Goal: Information Seeking & Learning: Learn about a topic

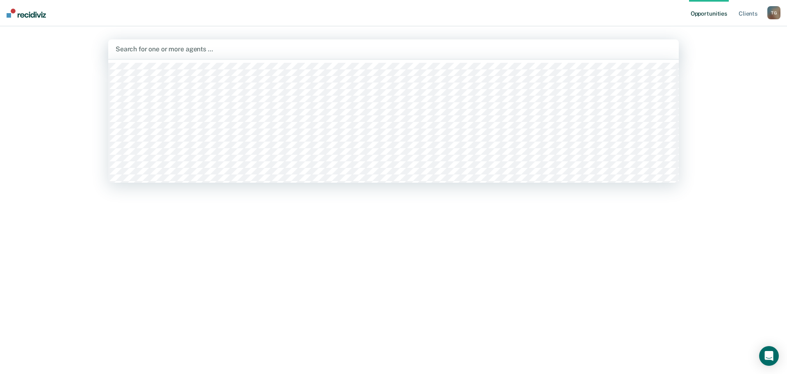
click at [164, 55] on div "Search for one or more agents …" at bounding box center [393, 49] width 571 height 20
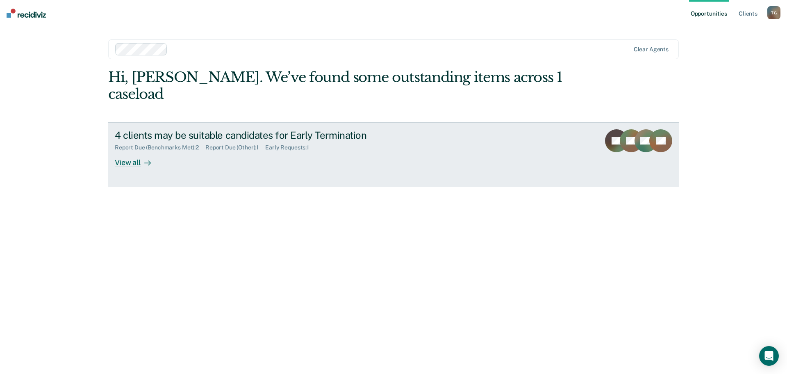
click at [192, 139] on div "4 clients may be suitable candidates for Early Termination Report Due (Benchmar…" at bounding box center [269, 148] width 308 height 38
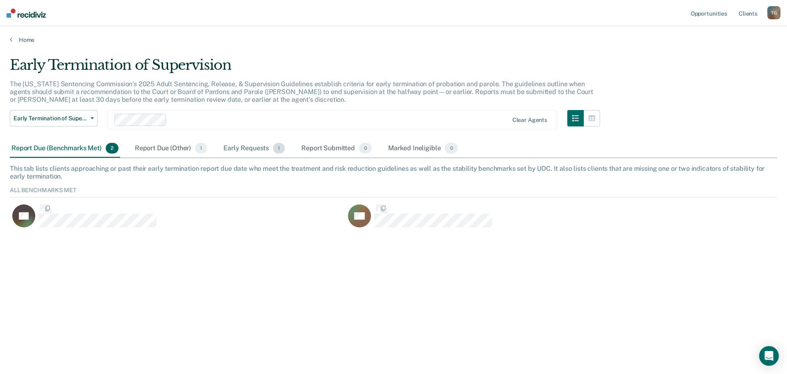
scroll to position [44, 762]
click at [193, 152] on div "Report Due (Other) 1" at bounding box center [170, 148] width 75 height 18
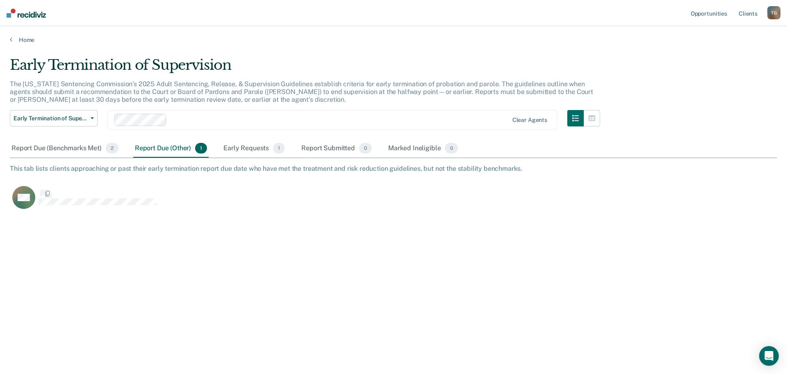
scroll to position [249, 762]
click at [91, 147] on div "Report Due (Benchmarks Met) 2" at bounding box center [65, 148] width 110 height 18
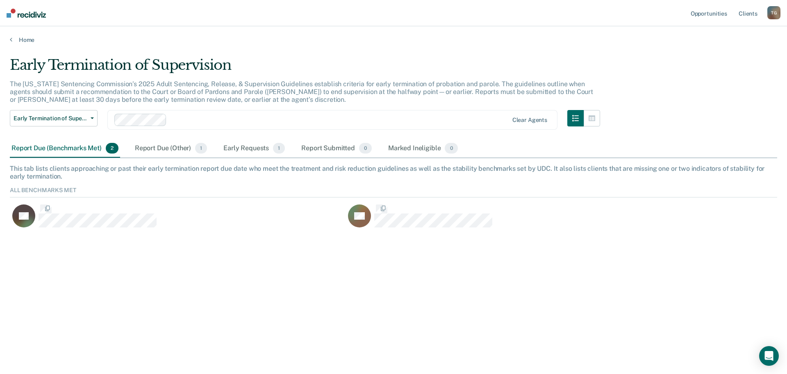
scroll to position [44, 762]
click at [587, 113] on button "button" at bounding box center [592, 118] width 16 height 16
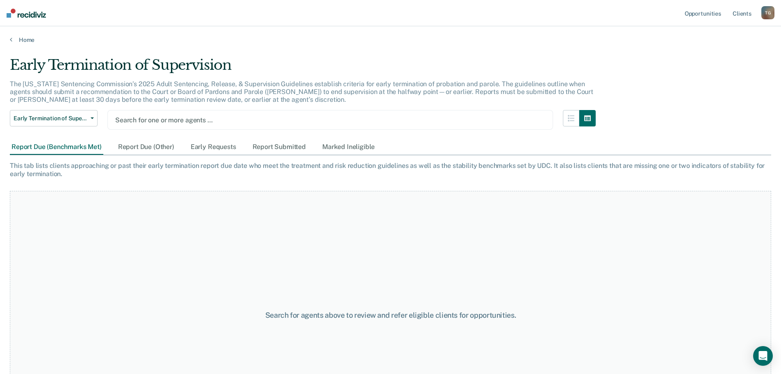
click at [162, 118] on div at bounding box center [330, 119] width 430 height 9
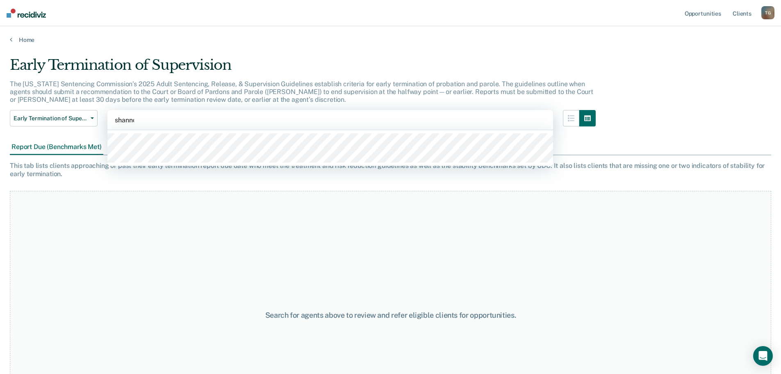
type input "[PERSON_NAME]"
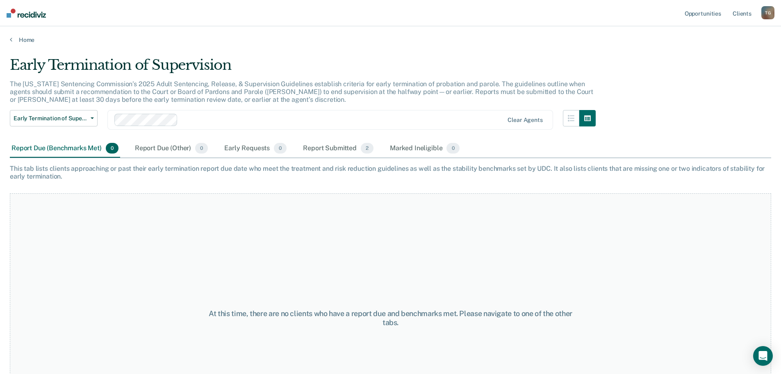
click at [159, 171] on div "This tab lists clients approaching or past their early termination report due d…" at bounding box center [391, 172] width 762 height 16
click at [321, 146] on div "Report Submitted 2" at bounding box center [338, 148] width 74 height 18
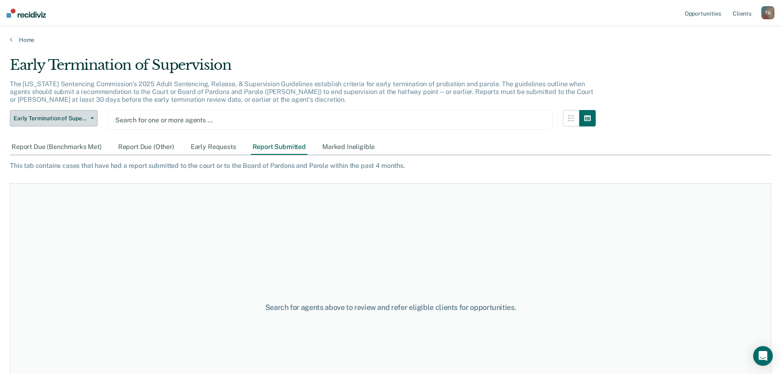
click at [90, 118] on span "button" at bounding box center [90, 118] width 7 height 2
click at [128, 115] on div at bounding box center [330, 119] width 430 height 9
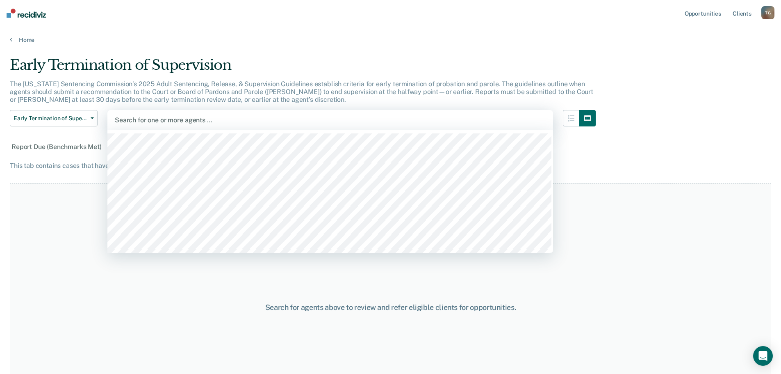
type input "s"
type input "deg"
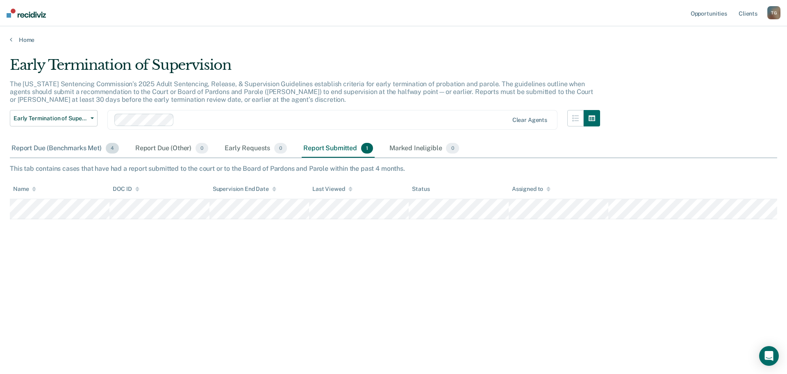
click at [71, 142] on div "Report Due (Benchmarks Met) 4" at bounding box center [65, 148] width 111 height 18
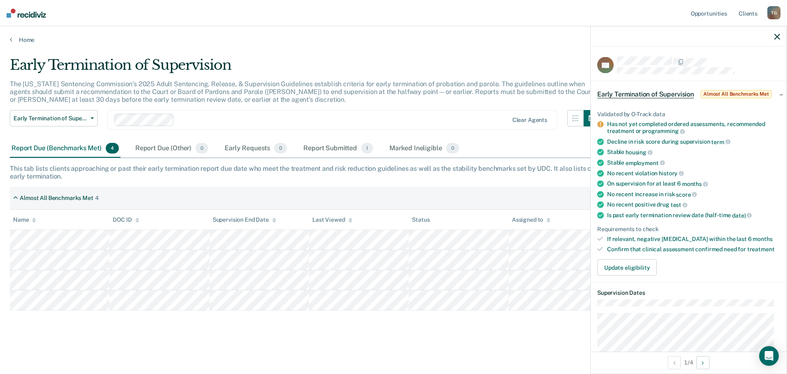
click at [695, 125] on div "Has not yet completed ordered assessments, recommended treatment or programming" at bounding box center [693, 128] width 173 height 14
click at [780, 41] on div at bounding box center [689, 36] width 196 height 21
click at [777, 37] on icon "button" at bounding box center [778, 37] width 6 height 6
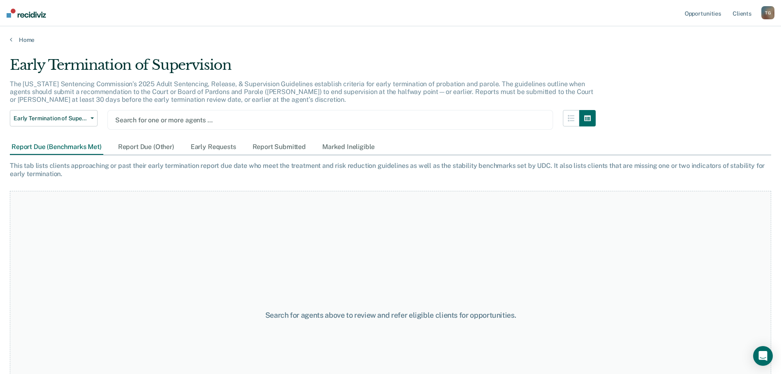
click at [165, 119] on div at bounding box center [330, 119] width 430 height 9
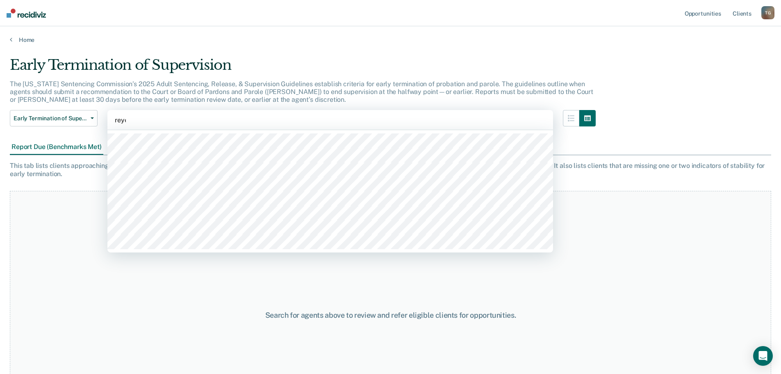
type input "[PERSON_NAME]"
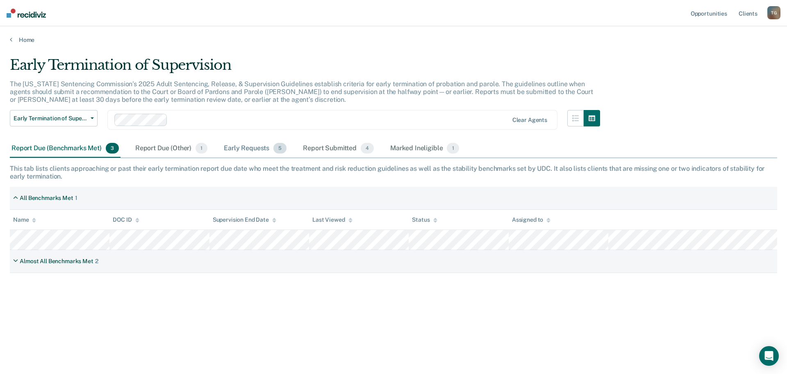
click at [259, 148] on div "Early Requests 5" at bounding box center [255, 148] width 66 height 18
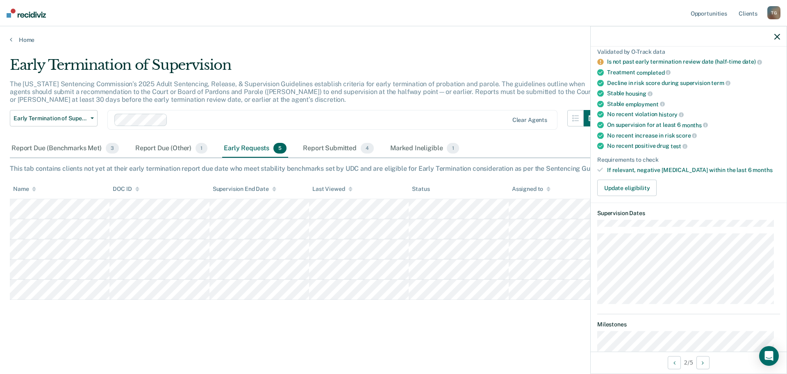
scroll to position [0, 0]
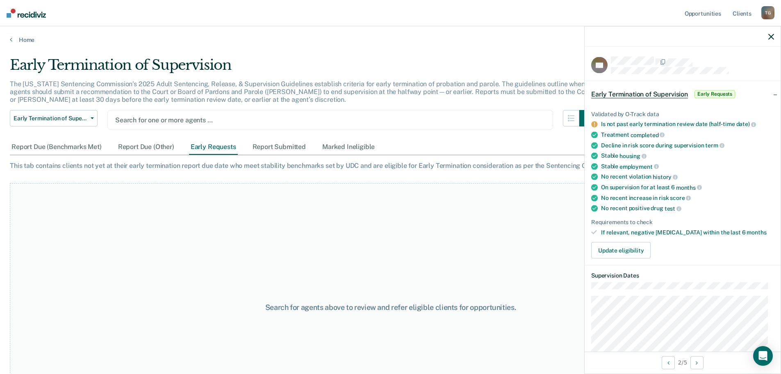
click at [161, 118] on div at bounding box center [330, 119] width 430 height 9
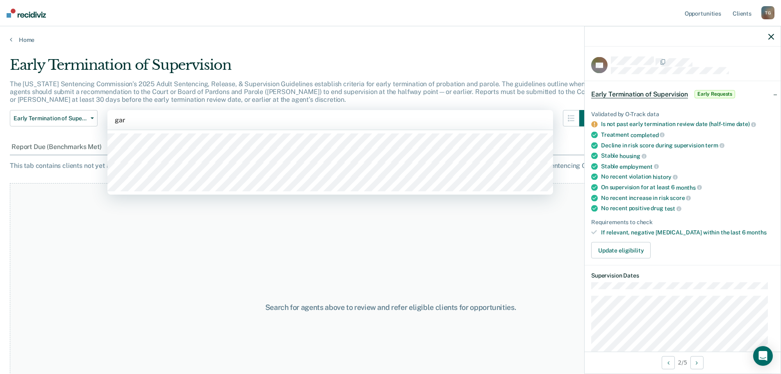
type input "gard"
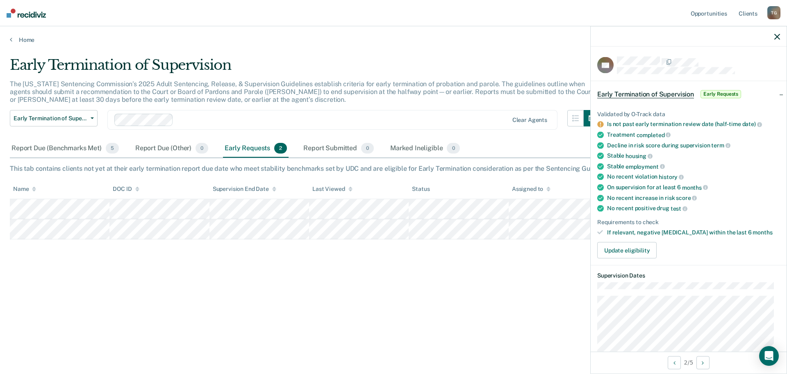
click at [776, 36] on icon "button" at bounding box center [778, 37] width 6 height 6
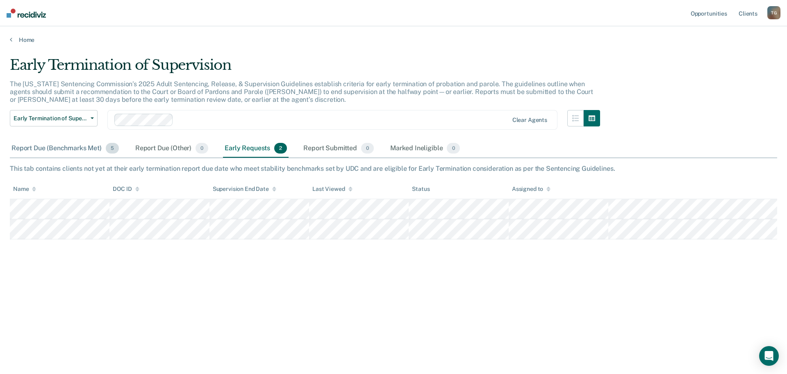
click at [95, 149] on div "Report Due (Benchmarks Met) 5" at bounding box center [65, 148] width 111 height 18
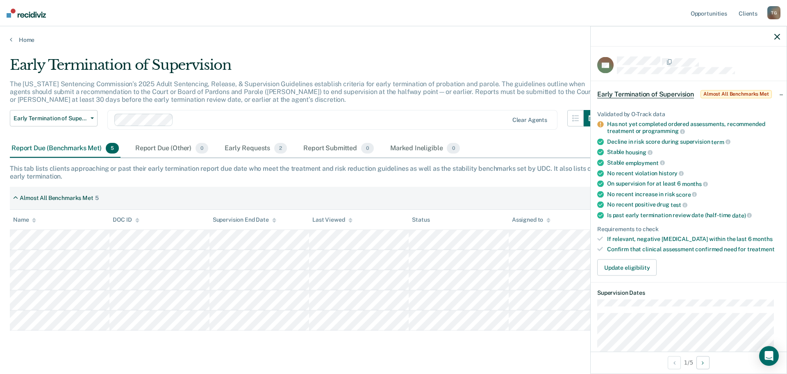
click at [695, 132] on div "Has not yet completed ordered assessments, recommended treatment or programming" at bounding box center [693, 128] width 173 height 14
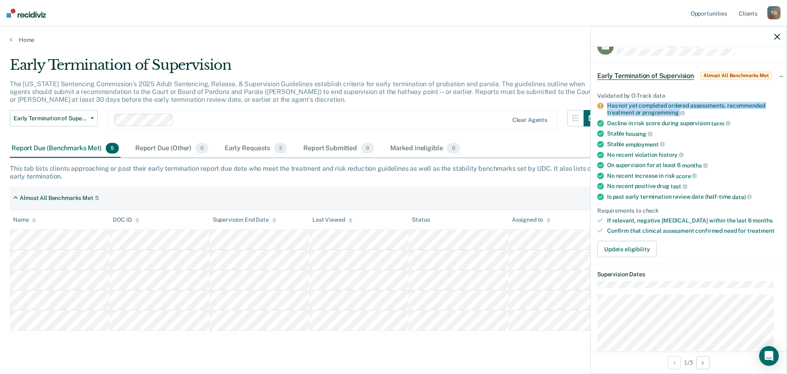
scroll to position [21, 0]
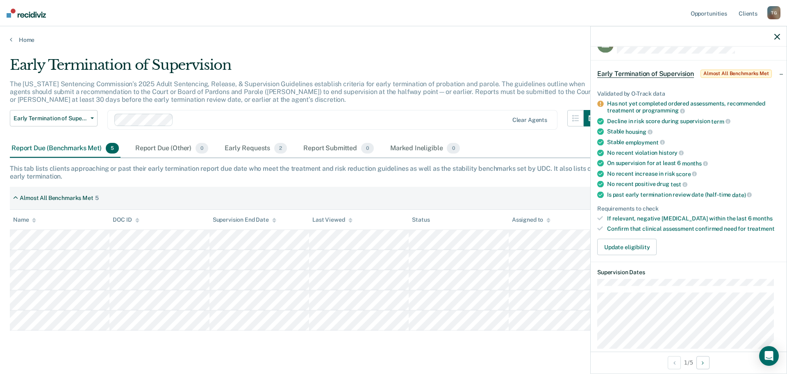
click at [434, 195] on div "Almost All Benchmarks Met 5" at bounding box center [394, 198] width 768 height 23
click at [776, 32] on div at bounding box center [689, 36] width 196 height 21
click at [777, 37] on icon "button" at bounding box center [778, 37] width 6 height 6
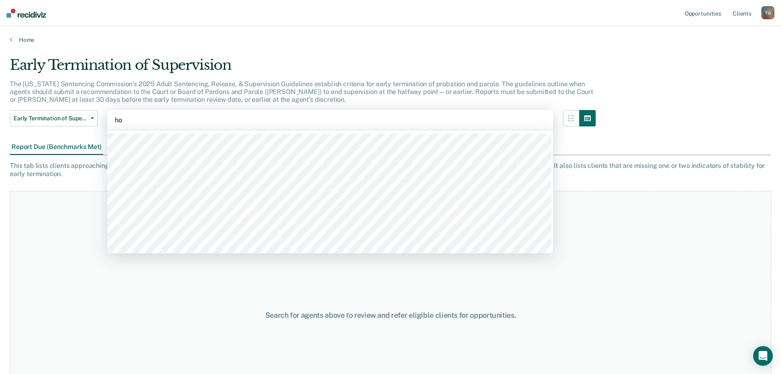
type input "hol"
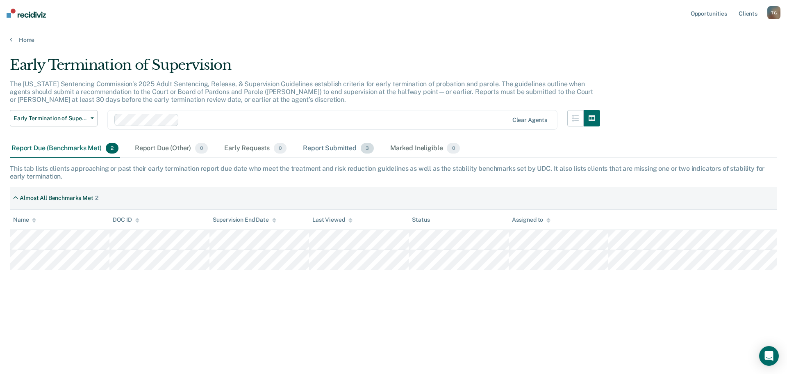
drag, startPoint x: 323, startPoint y: 146, endPoint x: 326, endPoint y: 155, distance: 9.6
click at [326, 155] on div "Report Submitted 3" at bounding box center [338, 148] width 74 height 18
click at [326, 154] on div "Report Submitted 3" at bounding box center [338, 148] width 74 height 18
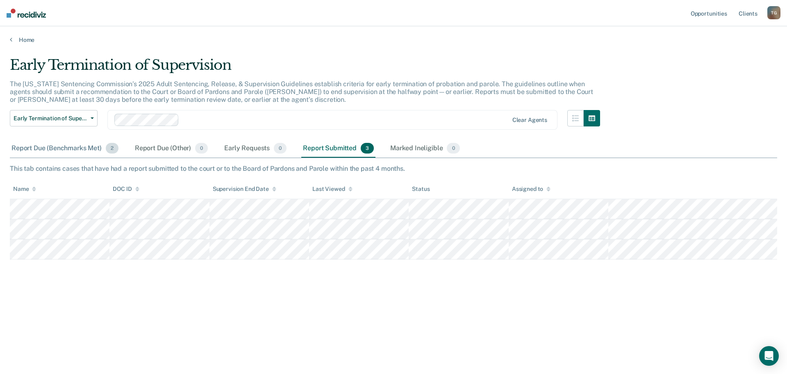
click at [91, 151] on div "Report Due (Benchmarks Met) 2" at bounding box center [65, 148] width 110 height 18
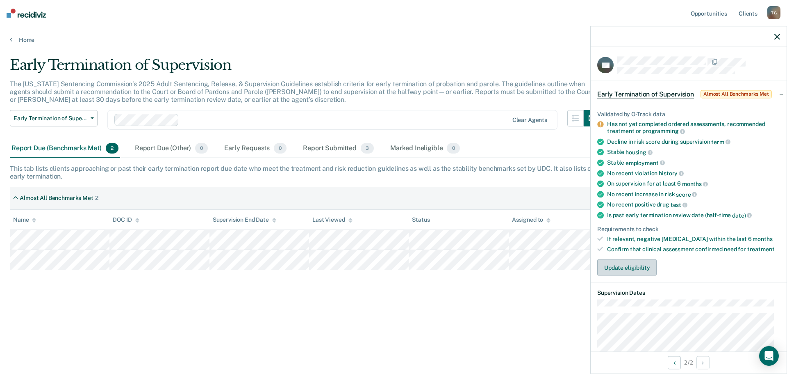
click at [625, 269] on button "Update eligibility" at bounding box center [627, 267] width 59 height 16
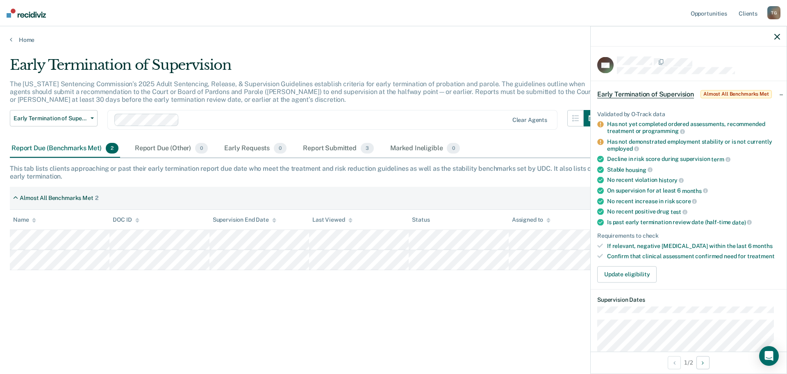
drag, startPoint x: 696, startPoint y: 129, endPoint x: 607, endPoint y: 123, distance: 89.6
click at [607, 123] on li "Has not yet completed ordered assessments, recommended treatment or programming" at bounding box center [689, 128] width 183 height 14
click at [431, 211] on th "Status" at bounding box center [459, 220] width 100 height 20
click at [778, 36] on icon "button" at bounding box center [778, 37] width 6 height 6
